Goal: Complete application form: Fill out and submit a form for a specific purpose

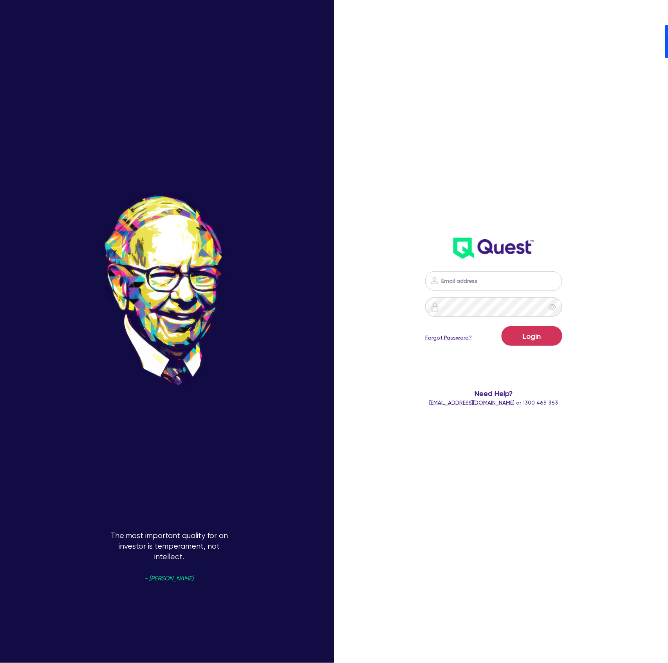
click at [581, 223] on div "Login Forgot Password? Need Help? [EMAIL_ADDRESS][DOMAIN_NAME] or 1300 465 363" at bounding box center [494, 207] width 192 height 414
click at [494, 293] on nordpass-icon at bounding box center [494, 293] width 0 height 0
click at [0, 662] on nordpass-autofill-portal at bounding box center [0, 663] width 0 height 0
type input "[PERSON_NAME][EMAIL_ADDRESS][DOMAIN_NAME]"
click at [538, 340] on button "Login" at bounding box center [531, 336] width 61 height 20
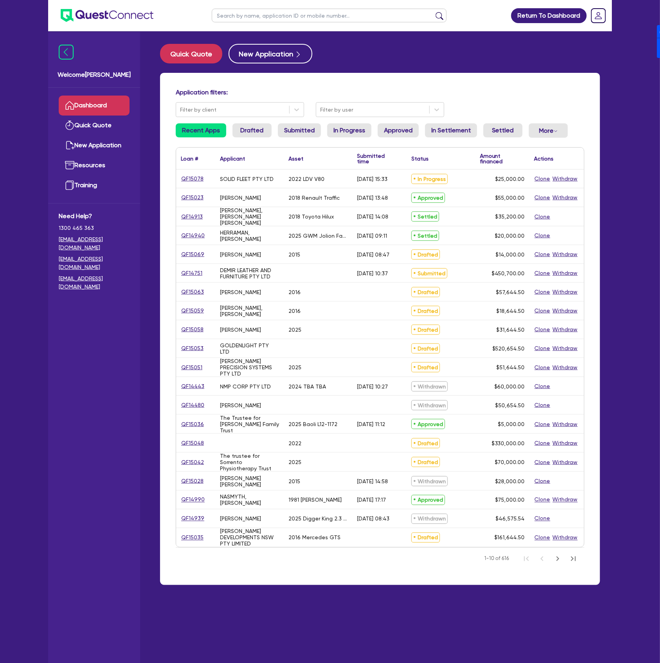
click at [311, 21] on input "text" at bounding box center [329, 16] width 235 height 14
type input "[PERSON_NAME]"
click at [433, 12] on button "submit" at bounding box center [439, 17] width 13 height 11
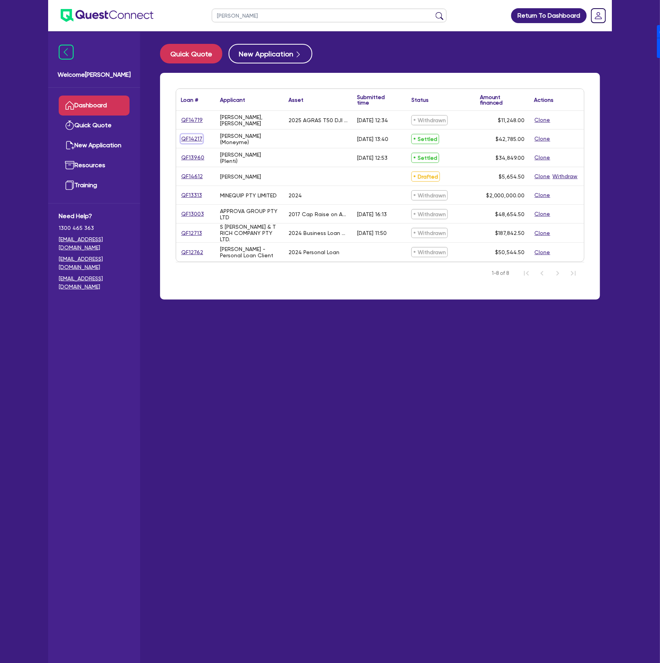
click at [191, 139] on link "QF14217" at bounding box center [192, 138] width 22 height 9
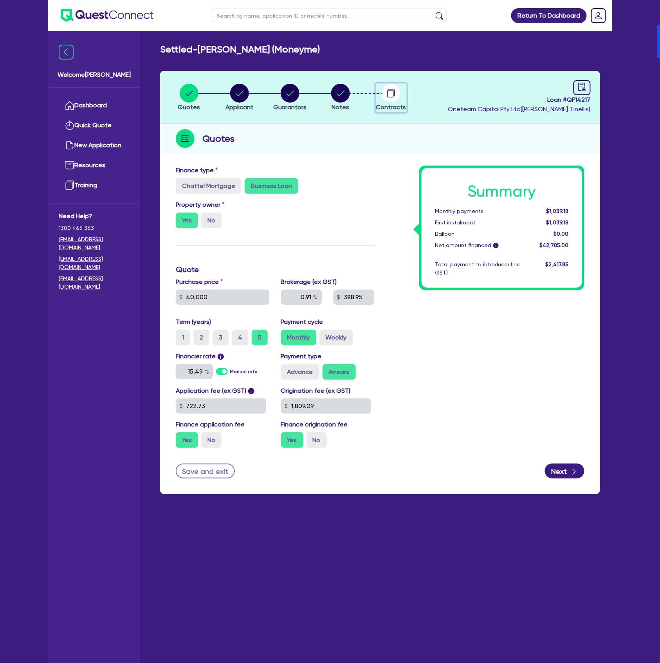
click at [385, 97] on circle "button" at bounding box center [391, 93] width 19 height 19
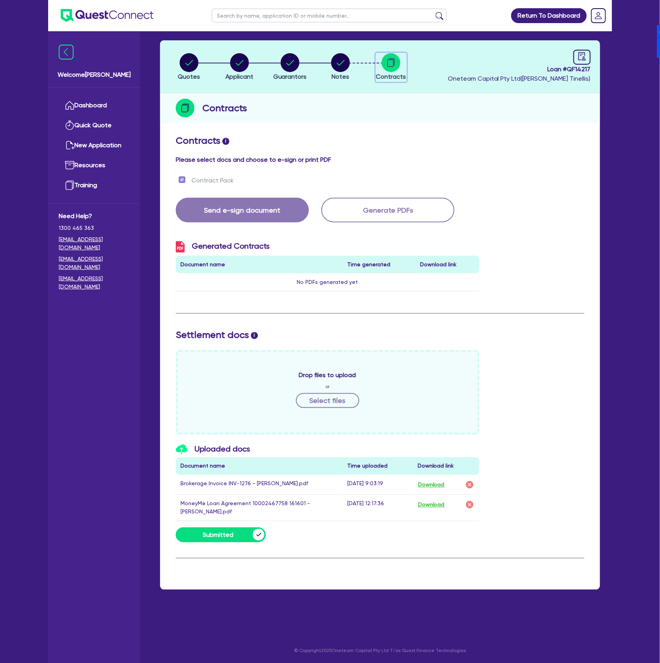
scroll to position [31, 0]
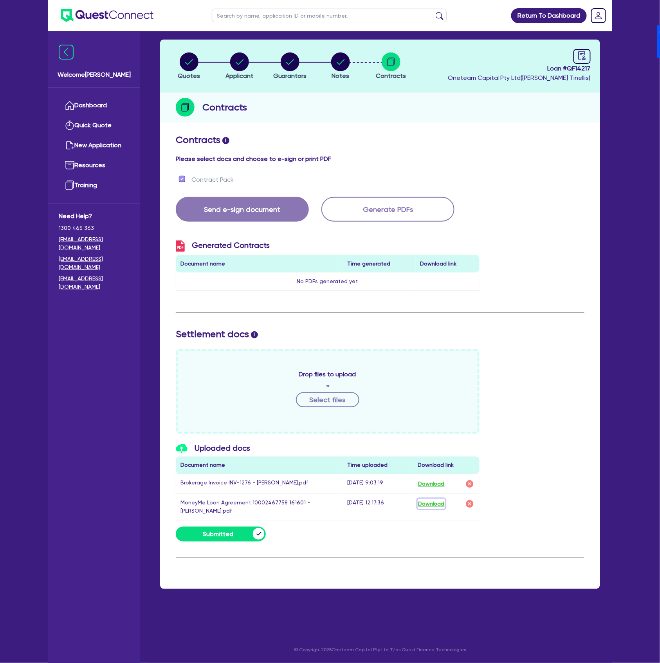
click at [423, 508] on button "Download" at bounding box center [431, 504] width 27 height 10
click at [89, 102] on link "Dashboard" at bounding box center [94, 106] width 71 height 20
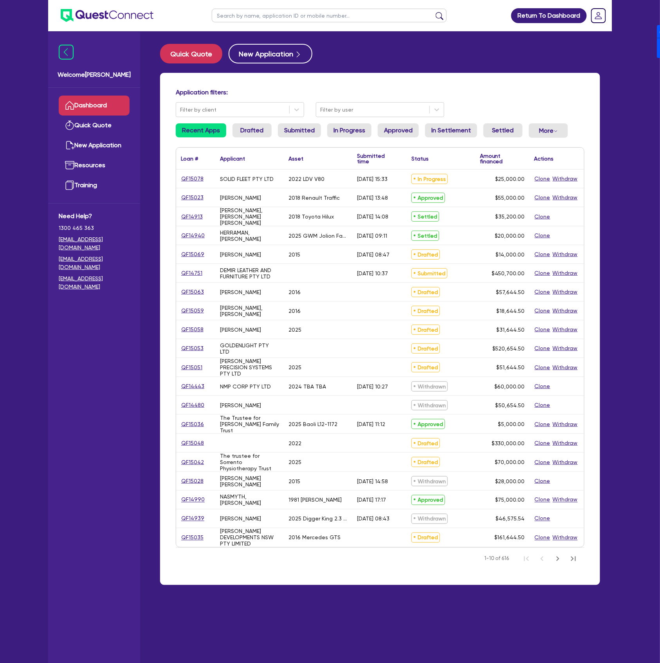
click at [273, 16] on input "text" at bounding box center [329, 16] width 235 height 14
type input "[PERSON_NAME]"
click at [433, 12] on button "submit" at bounding box center [439, 17] width 13 height 11
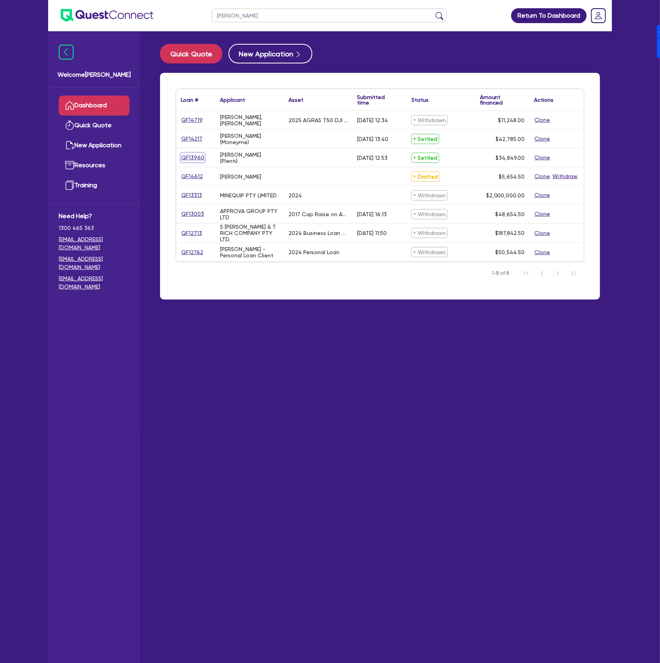
click at [193, 158] on link "QF13960" at bounding box center [193, 157] width 24 height 9
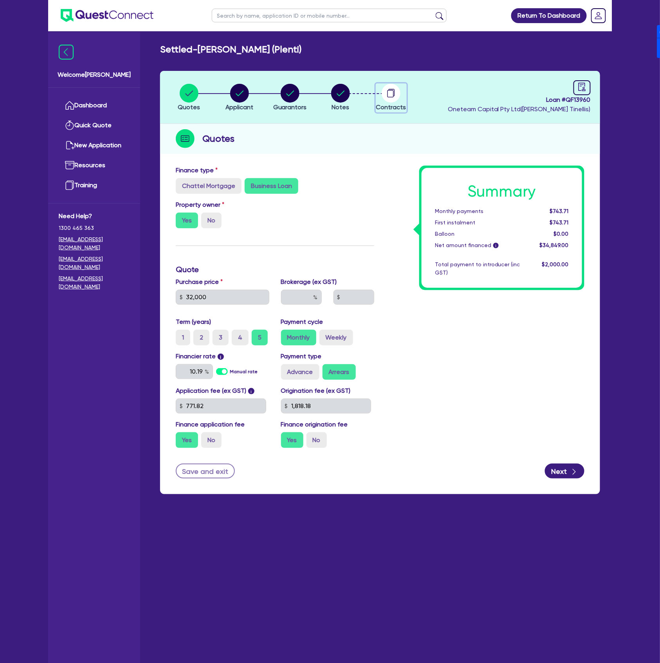
click at [388, 95] on circle "button" at bounding box center [391, 93] width 19 height 19
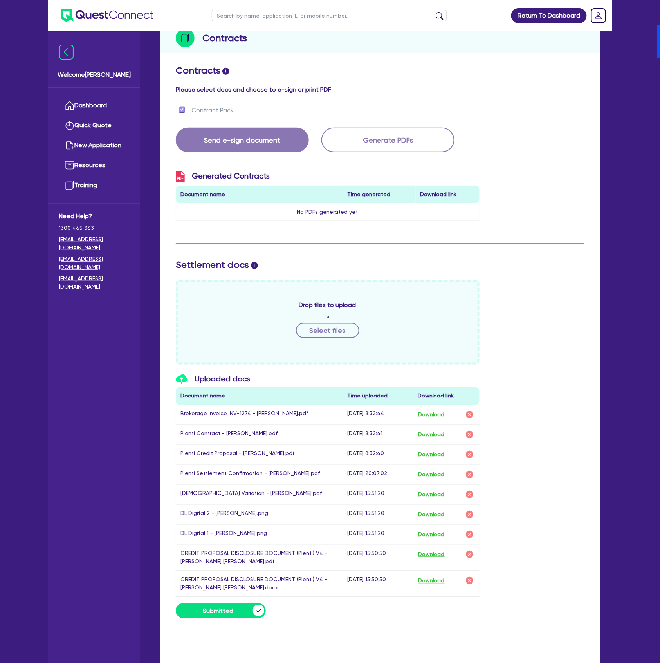
scroll to position [104, 0]
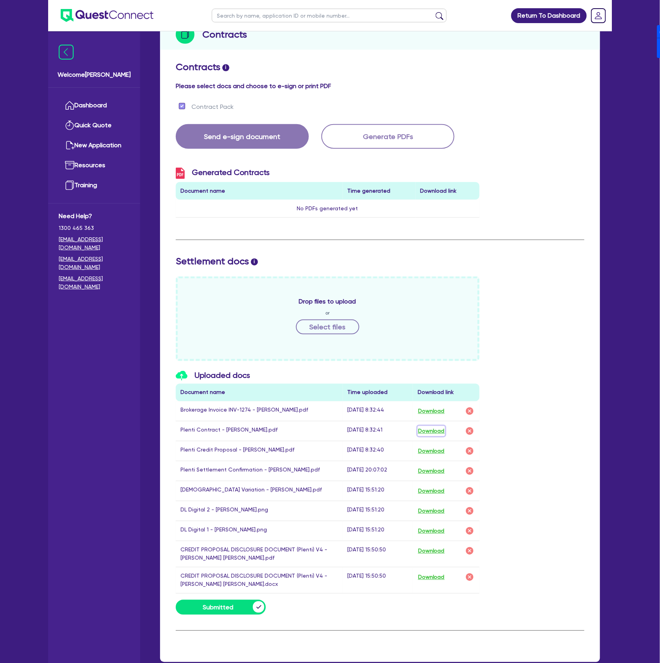
click at [431, 430] on button "Download" at bounding box center [431, 431] width 27 height 10
drag, startPoint x: 326, startPoint y: 59, endPoint x: 312, endPoint y: 64, distance: 14.8
click at [326, 59] on div "Contracts i Please select docs and choose to e-sign or print PDF Contract Pack …" at bounding box center [380, 360] width 440 height 604
click at [85, 109] on link "Dashboard" at bounding box center [94, 106] width 71 height 20
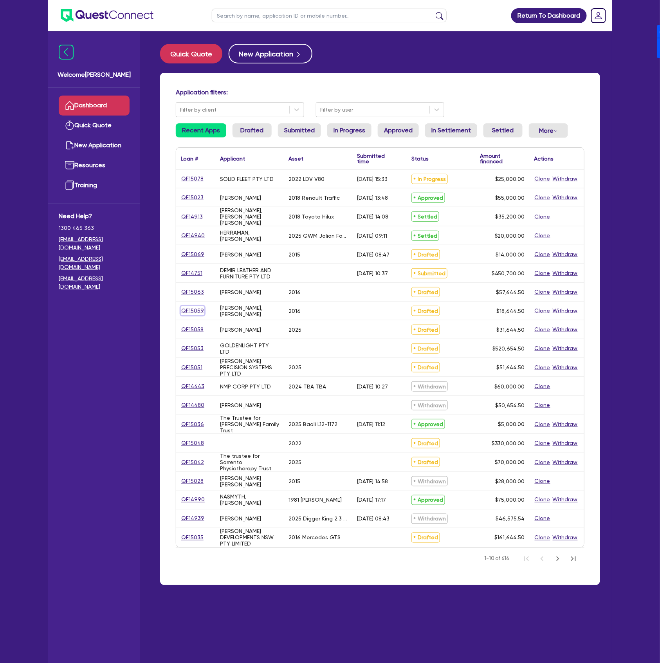
click at [187, 313] on link "QF15059" at bounding box center [192, 310] width 23 height 9
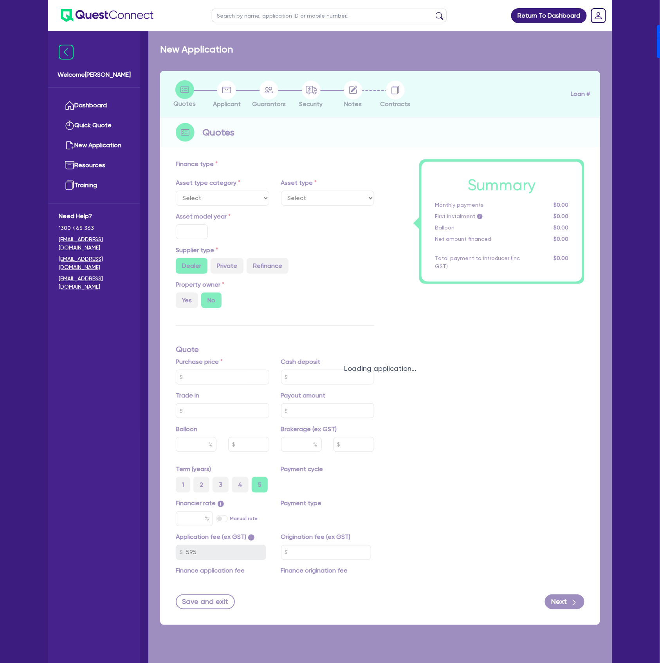
select select "CARS_AND_LIGHT_TRUCKS"
type input "2016"
radio input "false"
radio input "true"
type input "17,000"
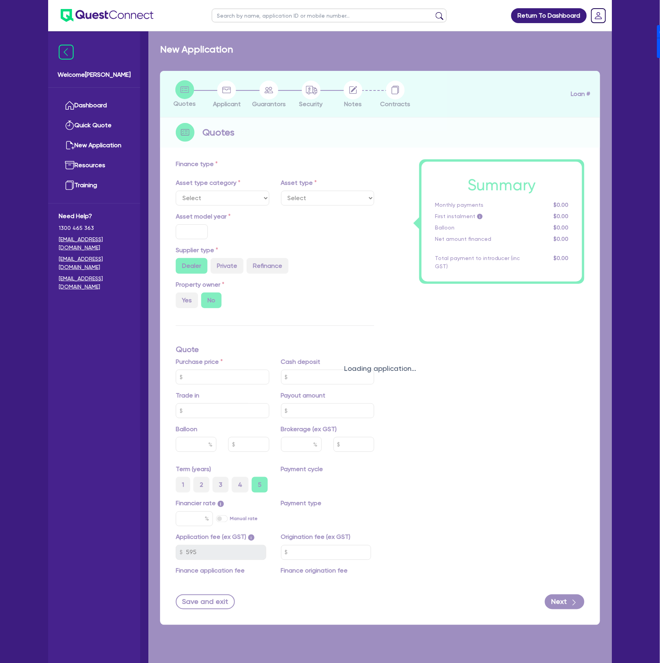
type input "4"
type input "745.78"
type input "17"
type input "900"
select select "PASSENGER_VEHICLES"
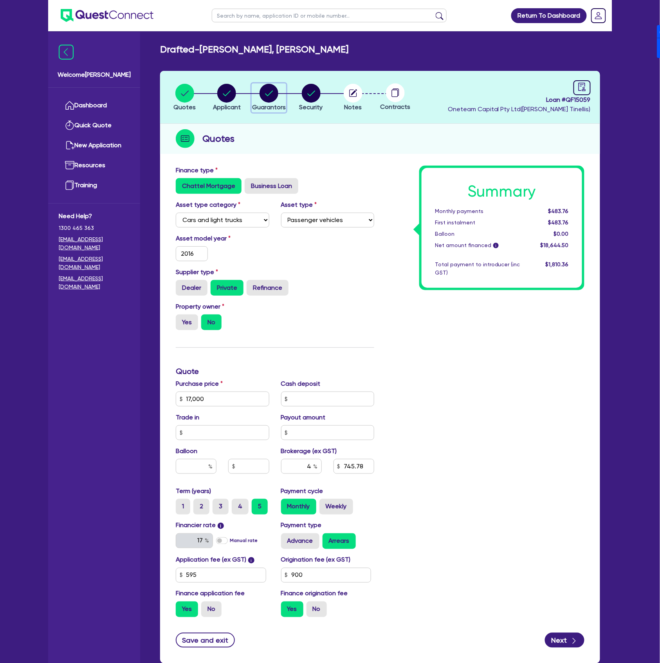
click at [274, 90] on circle "button" at bounding box center [269, 93] width 19 height 19
select select "MR"
select select "VIC"
select select "SINGLE"
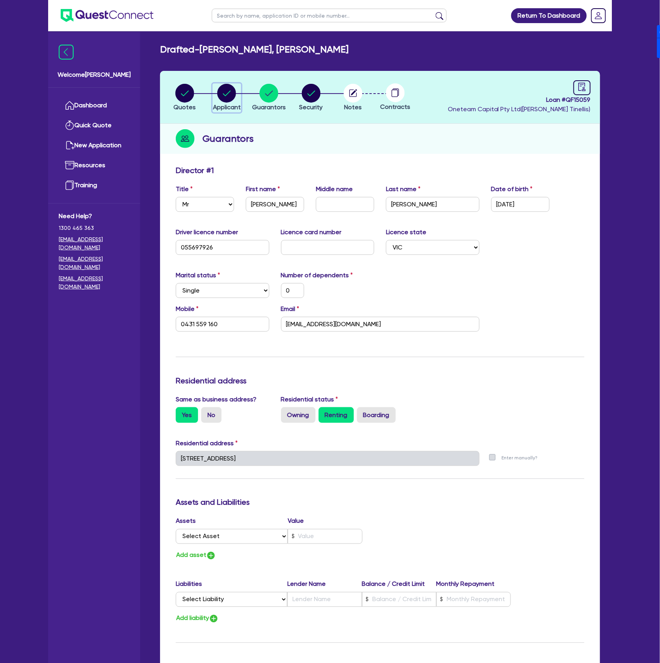
drag, startPoint x: 221, startPoint y: 88, endPoint x: 220, endPoint y: 94, distance: 6.4
click at [221, 88] on circle "button" at bounding box center [226, 93] width 19 height 19
select select "SOLE_TRADER"
select select "BUILDING_CONSTRUCTION"
select select "TRADES_SERVICES_CONSUMERS"
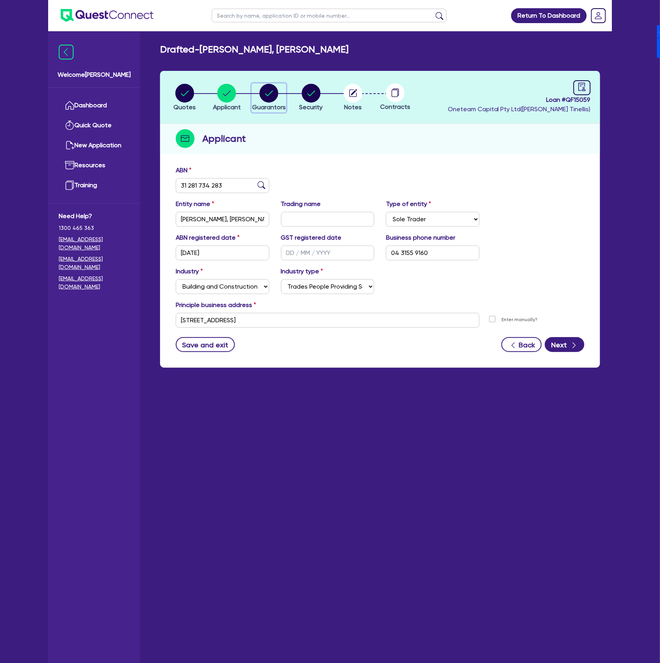
click at [276, 88] on circle "button" at bounding box center [269, 93] width 19 height 19
select select "MR"
select select "VIC"
select select "SINGLE"
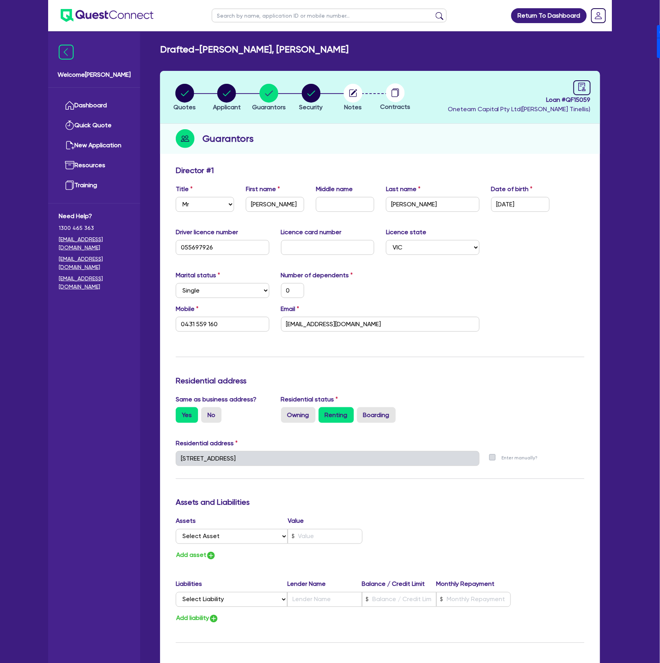
click at [328, 96] on li "Security" at bounding box center [311, 96] width 42 height 27
click at [315, 93] on circle "button" at bounding box center [311, 93] width 19 height 19
select select "CARS_AND_LIGHT_TRUCKS"
select select "PASSENGER_VEHICLES"
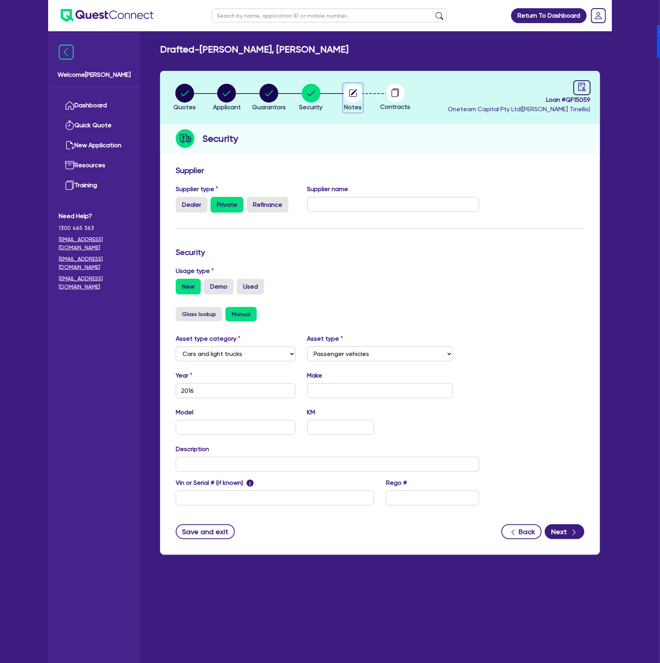
click at [356, 91] on circle "button" at bounding box center [353, 93] width 19 height 19
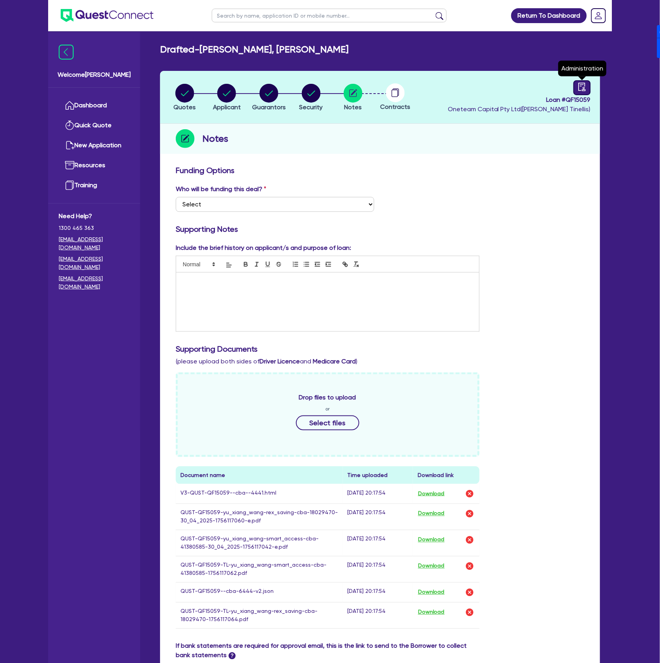
click at [581, 91] on link at bounding box center [581, 87] width 17 height 15
select select "DRAFTED_NEW"
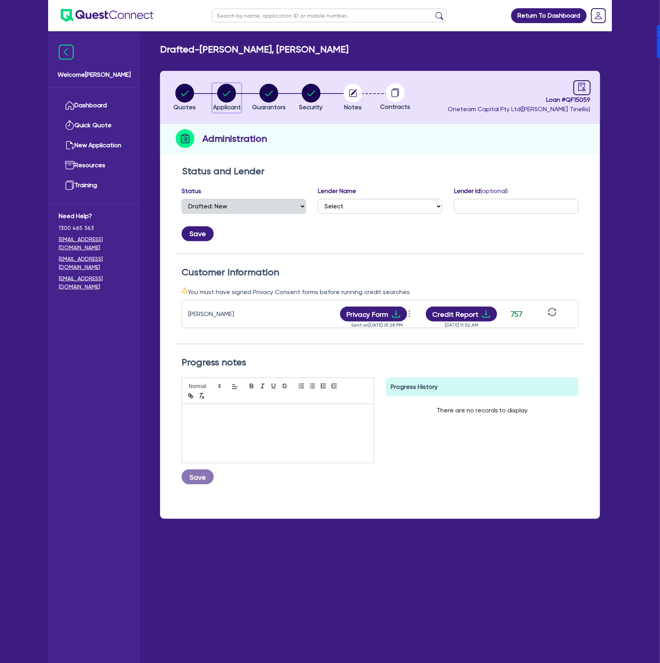
click at [220, 99] on circle "button" at bounding box center [226, 93] width 19 height 19
select select "SOLE_TRADER"
select select "BUILDING_CONSTRUCTION"
select select "TRADES_SERVICES_CONSUMERS"
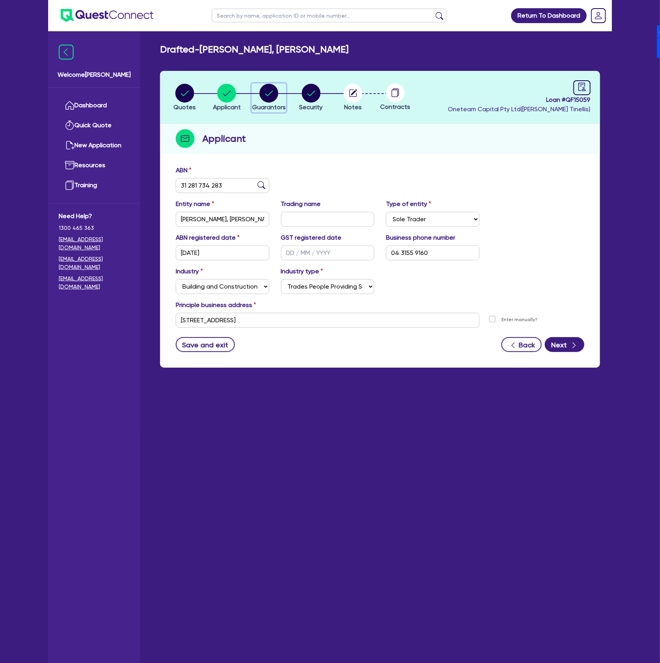
click at [265, 97] on circle "button" at bounding box center [269, 93] width 19 height 19
select select "MR"
select select "VIC"
select select "SINGLE"
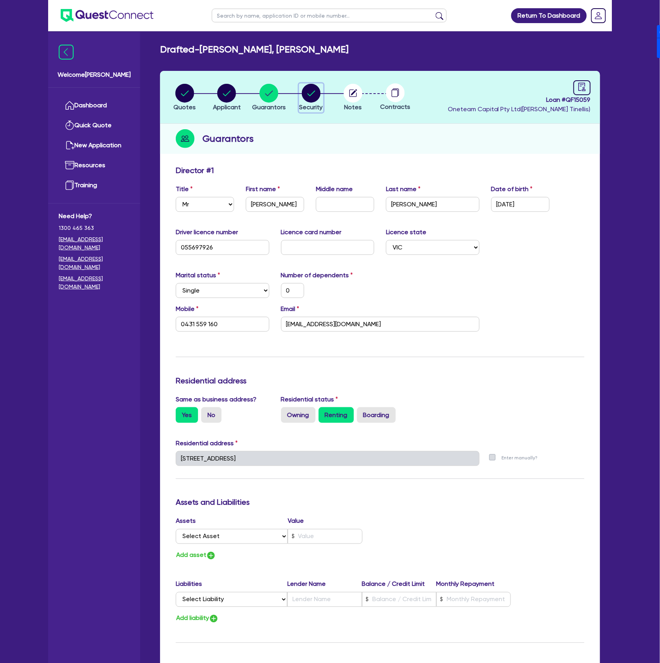
click at [313, 99] on circle "button" at bounding box center [311, 93] width 19 height 19
select select "CARS_AND_LIGHT_TRUCKS"
select select "PASSENGER_VEHICLES"
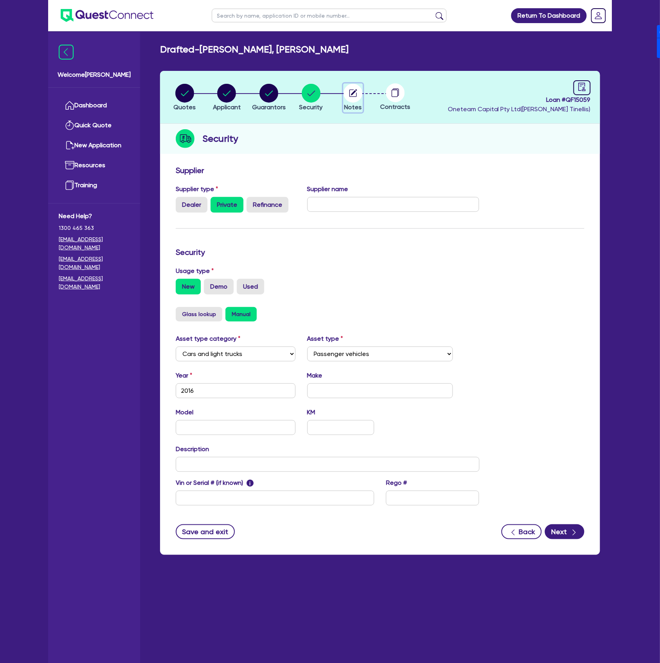
click at [351, 102] on button "Notes" at bounding box center [353, 97] width 20 height 29
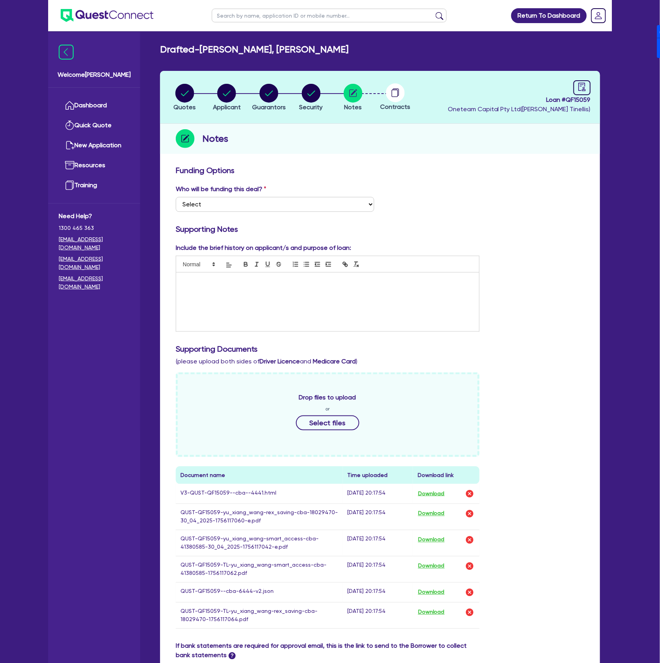
click at [393, 96] on circle at bounding box center [395, 92] width 19 height 19
click at [317, 95] on circle "button" at bounding box center [311, 93] width 19 height 19
select select "CARS_AND_LIGHT_TRUCKS"
select select "PASSENGER_VEHICLES"
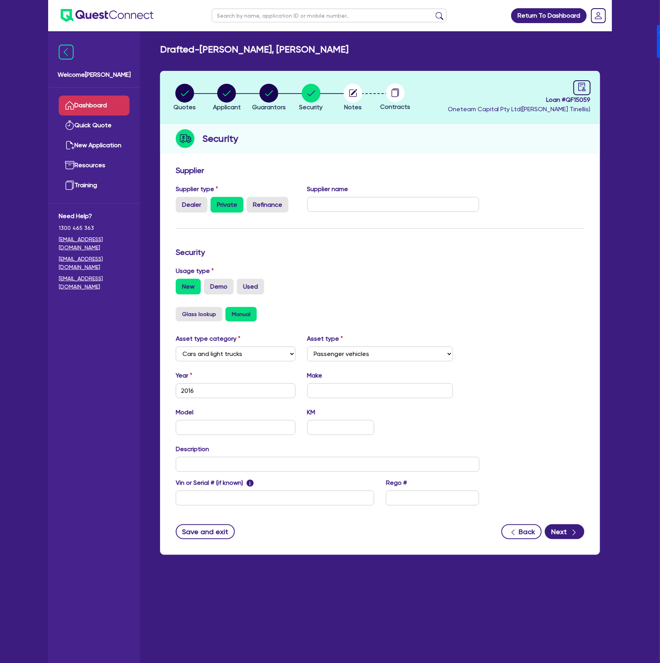
click at [103, 96] on link "Dashboard" at bounding box center [94, 106] width 71 height 20
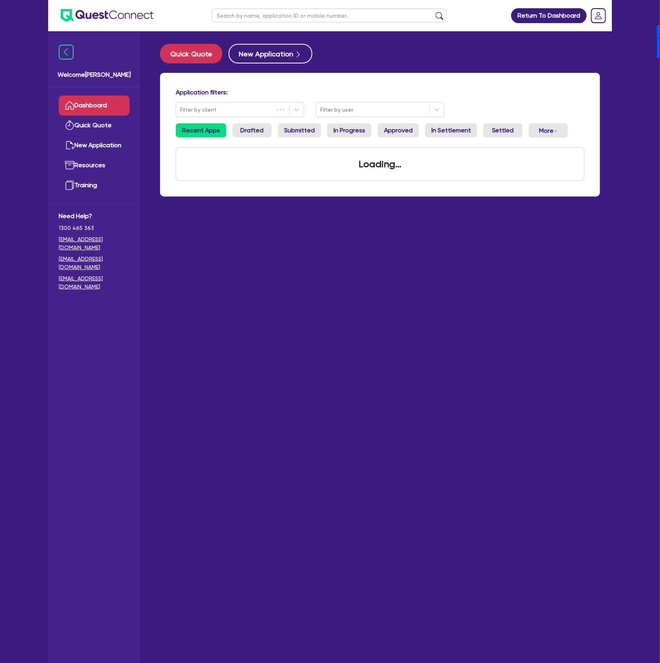
click at [251, 13] on input "text" at bounding box center [329, 16] width 235 height 14
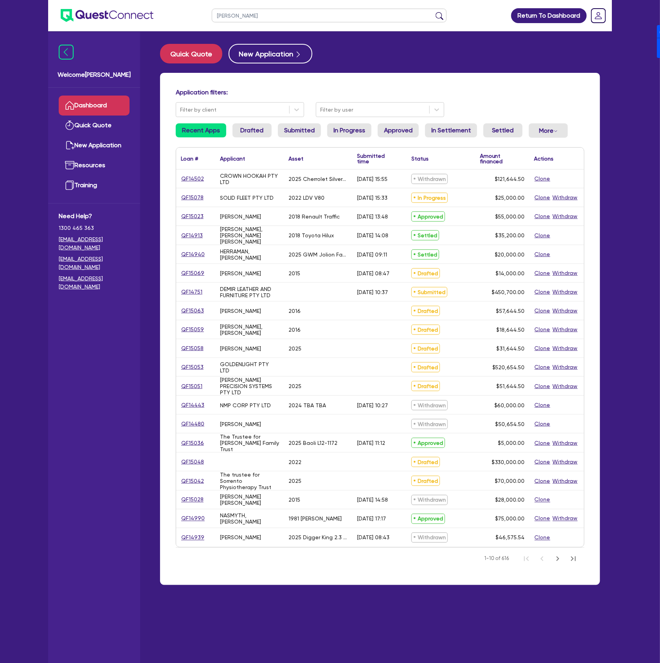
type input "[PERSON_NAME]"
click at [433, 12] on button "submit" at bounding box center [439, 17] width 13 height 11
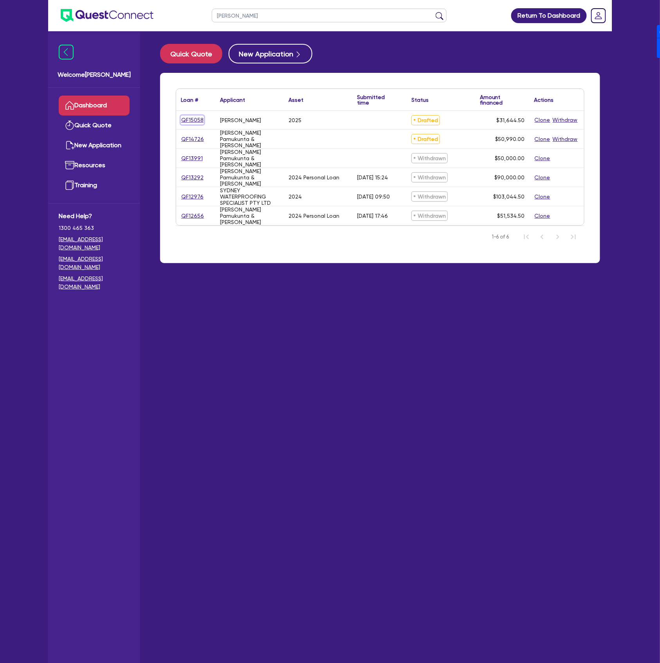
click at [196, 116] on link "QF15058" at bounding box center [192, 119] width 23 height 9
select select "CARS_AND_LIGHT_TRUCKS"
select select "PASSENGER_VEHICLES"
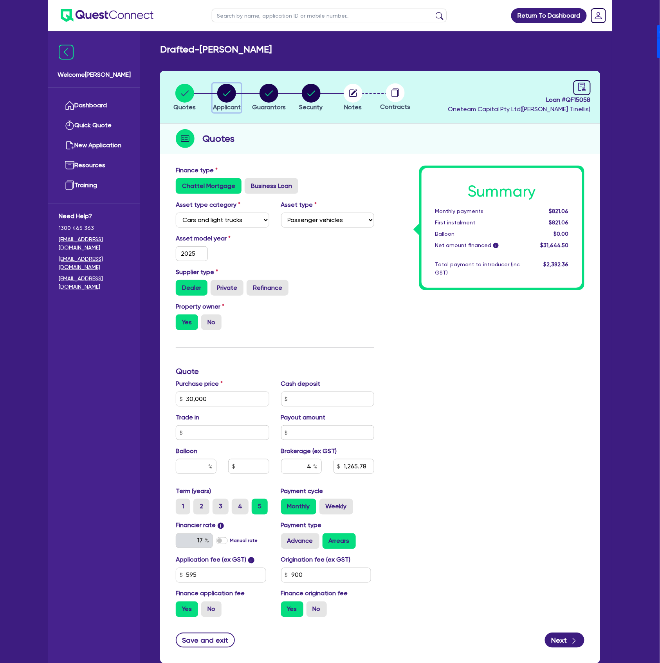
click at [222, 96] on circle "button" at bounding box center [226, 93] width 19 height 19
select select "SOLE_TRADER"
select select "ACCOMODATION_FOOD"
select select "HOTELS"
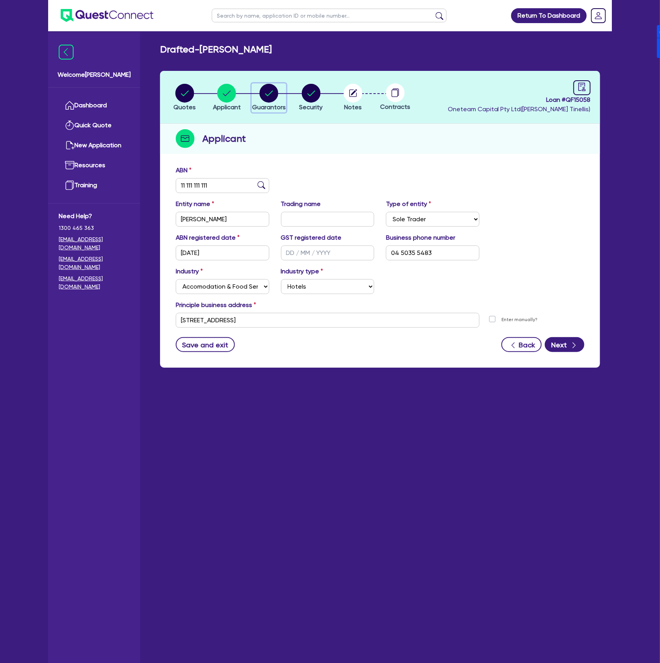
click at [268, 101] on circle "button" at bounding box center [269, 93] width 19 height 19
select select "MR"
select select "[GEOGRAPHIC_DATA]"
select select "SINGLE"
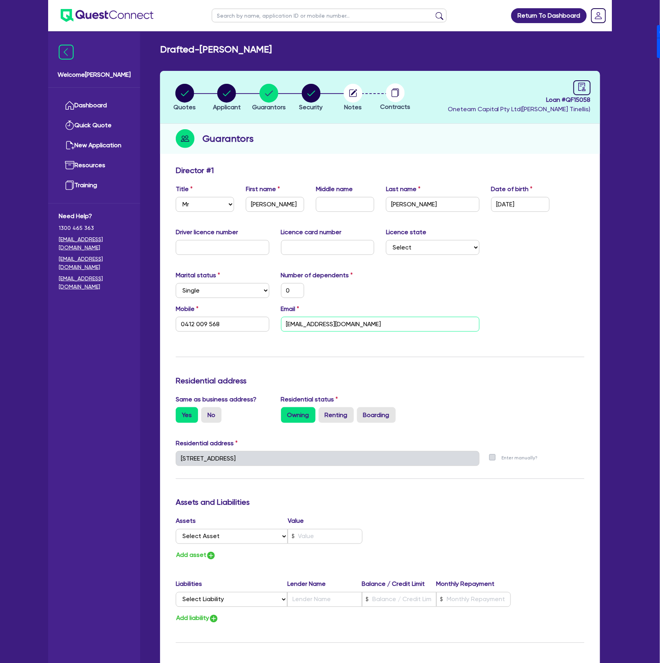
click at [376, 325] on input "[EMAIL_ADDRESS][DOMAIN_NAME]" at bounding box center [380, 324] width 198 height 15
